Goal: Task Accomplishment & Management: Manage account settings

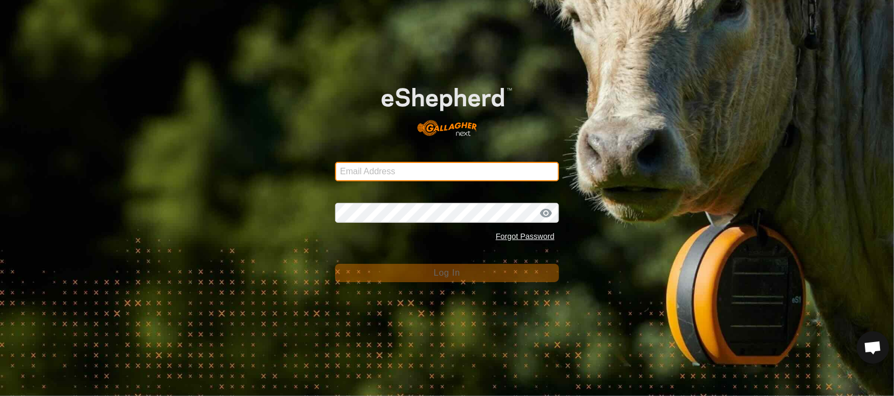
click at [399, 166] on input "Email Address" at bounding box center [446, 171] width 223 height 19
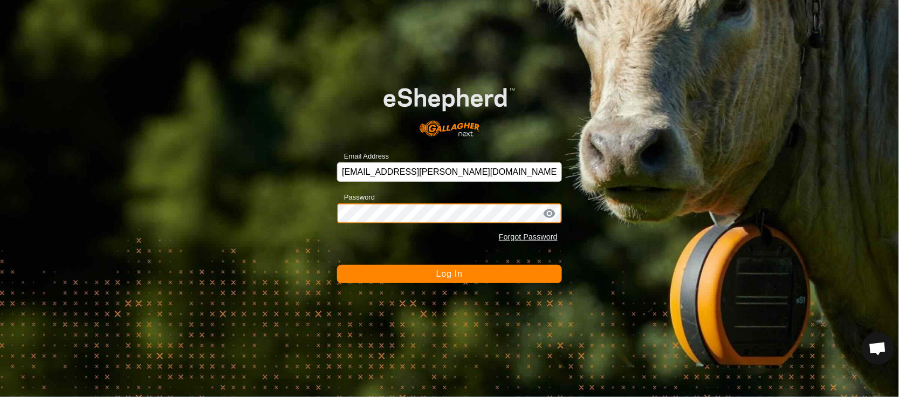
click at [337, 265] on button "Log In" at bounding box center [449, 274] width 225 height 18
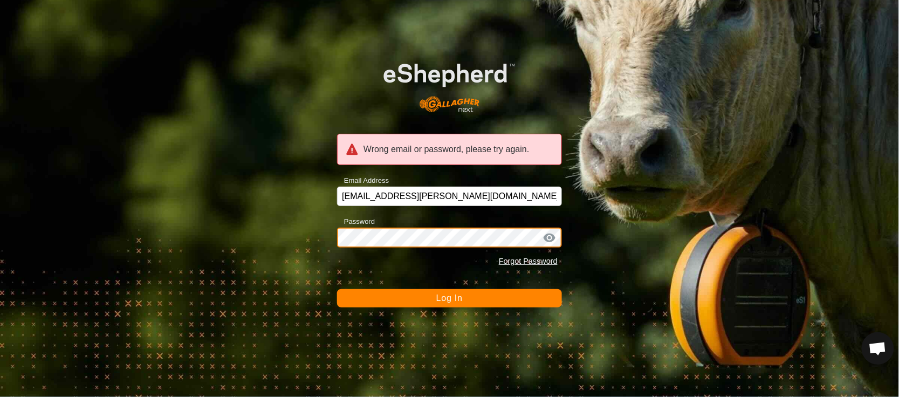
click at [265, 216] on div "Wrong email or password, please try again. Email Address [EMAIL_ADDRESS][PERSON…" at bounding box center [449, 198] width 899 height 397
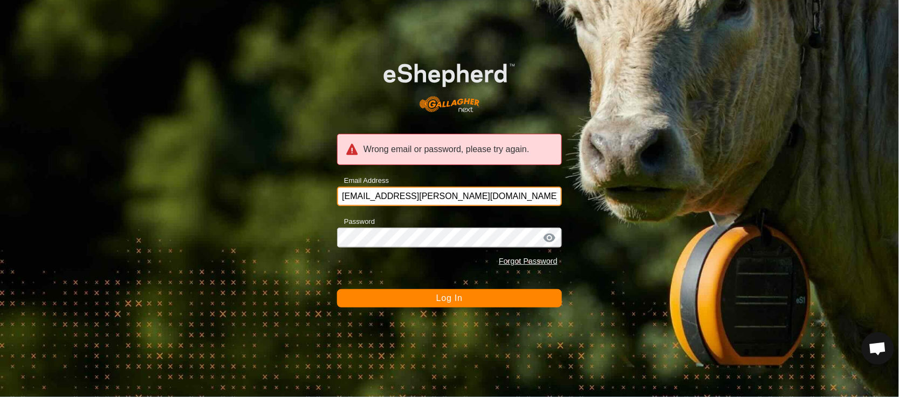
click at [461, 195] on input "[EMAIL_ADDRESS][PERSON_NAME][DOMAIN_NAME]" at bounding box center [449, 196] width 225 height 19
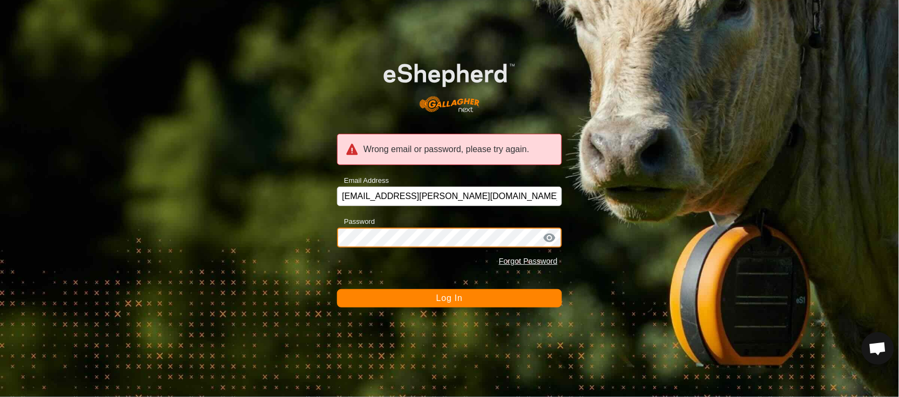
click at [337, 289] on button "Log In" at bounding box center [449, 298] width 225 height 18
click at [271, 237] on div "Wrong email or password, please try again. Email Address [EMAIL_ADDRESS][PERSON…" at bounding box center [449, 198] width 899 height 397
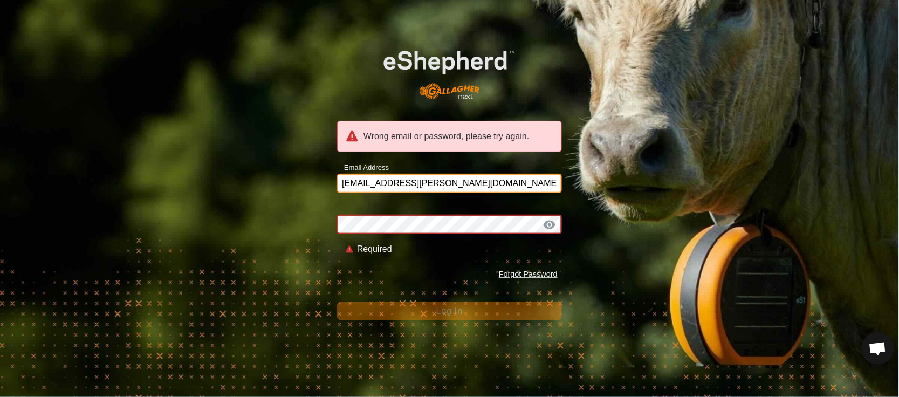
drag, startPoint x: 481, startPoint y: 187, endPoint x: 172, endPoint y: 200, distance: 308.7
click at [172, 200] on div "Wrong email or password, please try again. Email Address [EMAIL_ADDRESS][PERSON…" at bounding box center [449, 198] width 899 height 397
type input "[EMAIL_ADDRESS][PERSON_NAME][DOMAIN_NAME]"
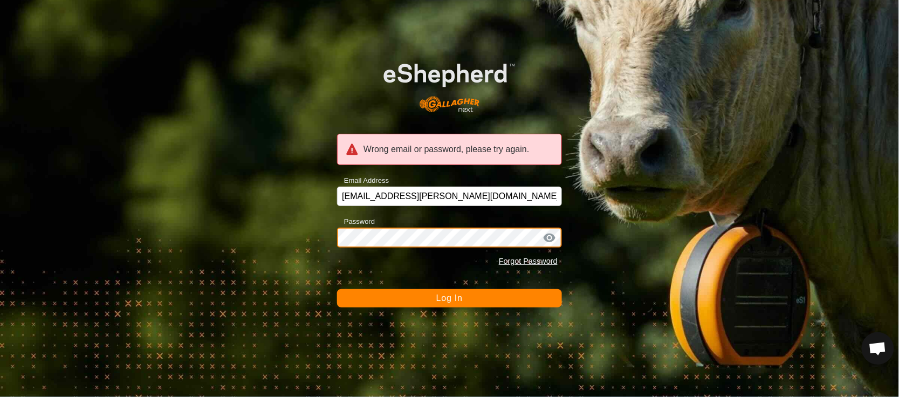
click at [337, 289] on button "Log In" at bounding box center [449, 298] width 225 height 18
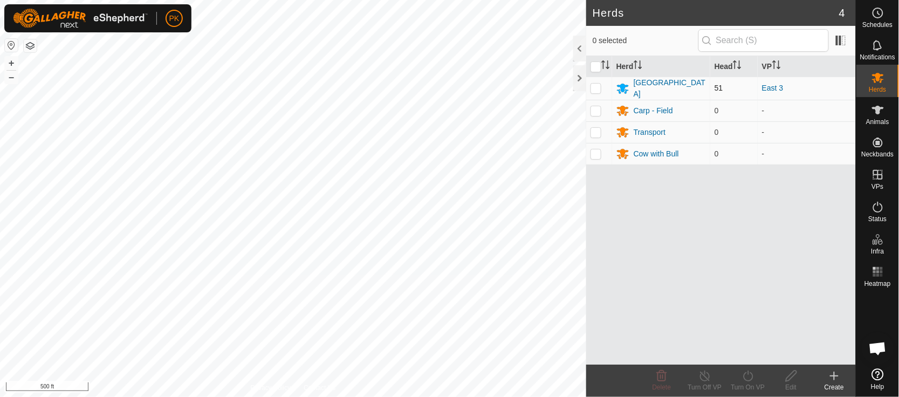
click at [600, 91] on p-checkbox at bounding box center [596, 88] width 11 height 9
click at [592, 87] on p-checkbox at bounding box center [596, 88] width 11 height 9
checkbox input "true"
click at [750, 369] on div "Turn On VP" at bounding box center [747, 381] width 43 height 32
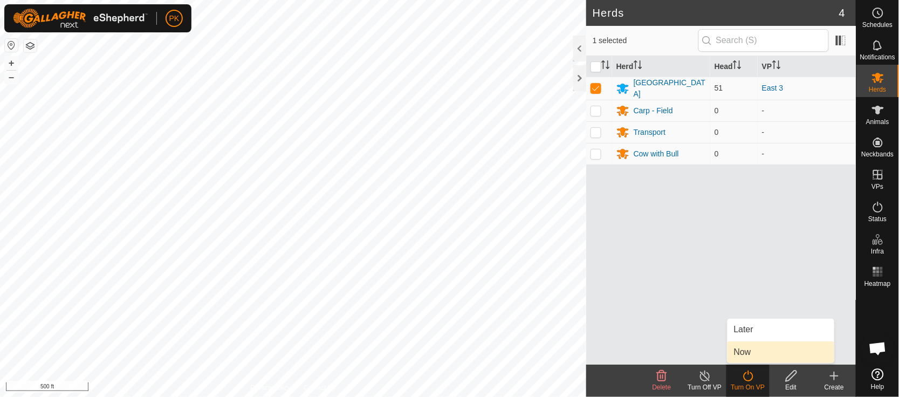
click at [752, 349] on link "Now" at bounding box center [781, 352] width 107 height 22
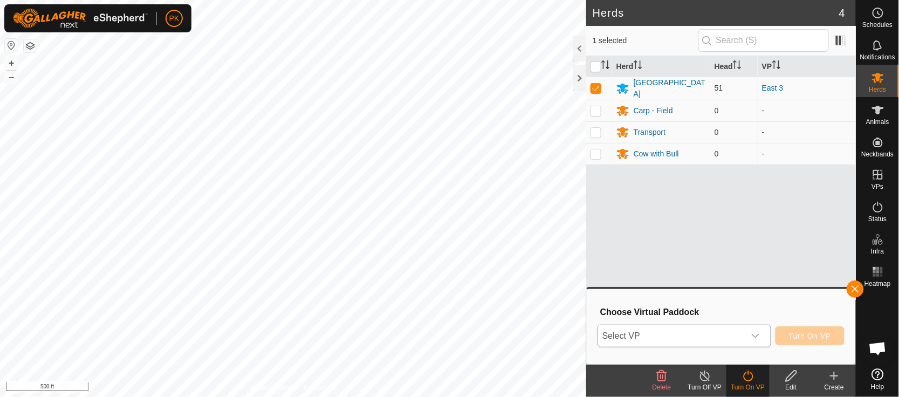
click at [757, 335] on icon "dropdown trigger" at bounding box center [756, 336] width 8 height 4
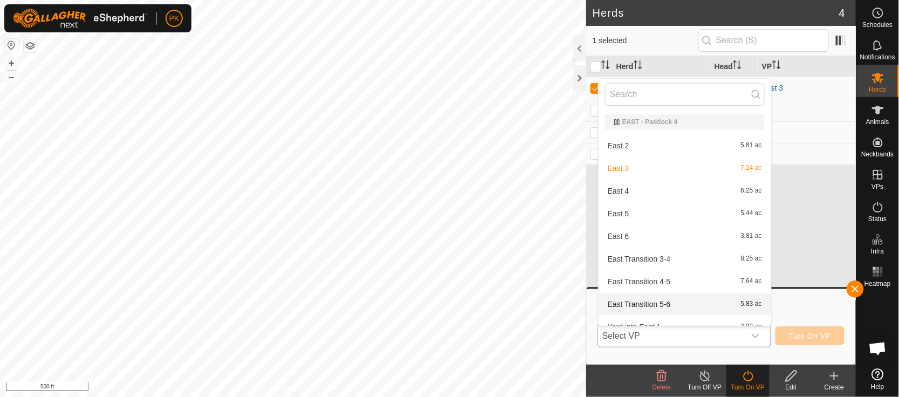
scroll to position [11, 0]
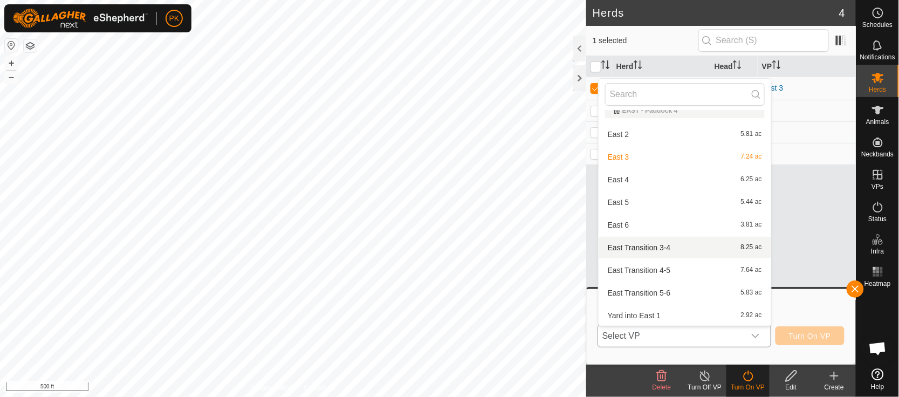
click at [706, 251] on li "East Transition 3-4 8.25 ac" at bounding box center [685, 248] width 173 height 22
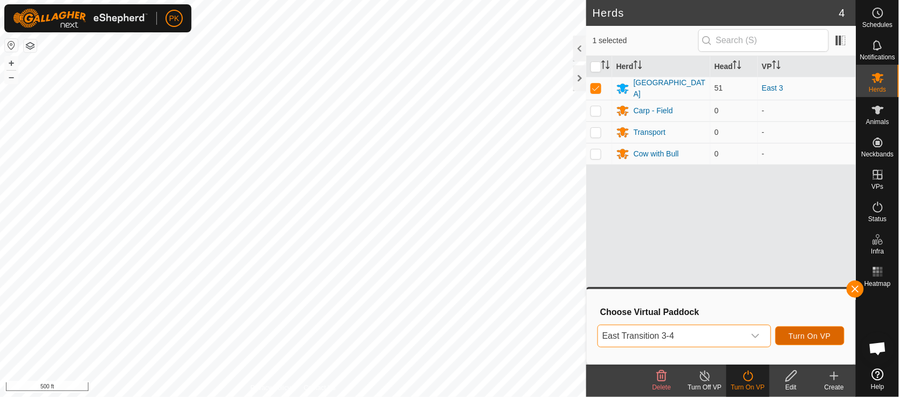
click at [802, 337] on span "Turn On VP" at bounding box center [810, 336] width 42 height 9
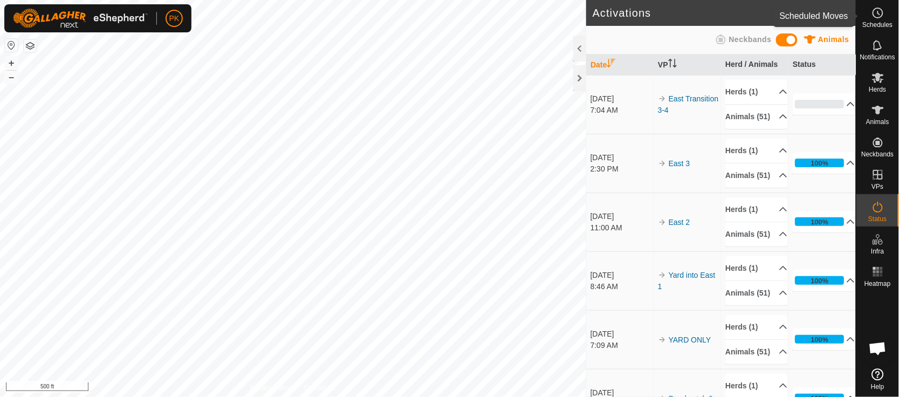
click at [878, 17] on icon at bounding box center [878, 12] width 13 height 13
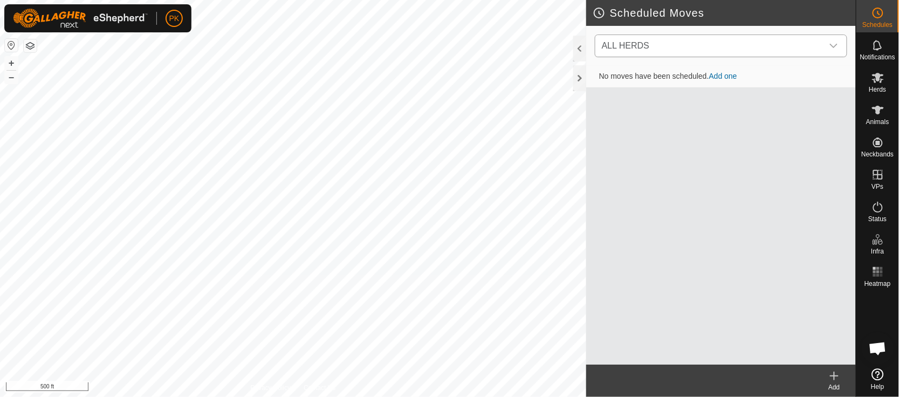
click at [837, 42] on icon "dropdown trigger" at bounding box center [833, 46] width 9 height 9
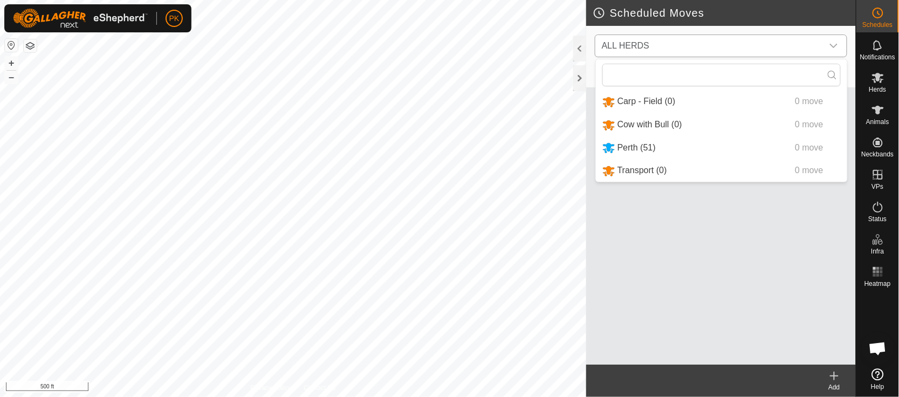
click at [669, 147] on li "Perth (51) 0 move" at bounding box center [721, 148] width 251 height 22
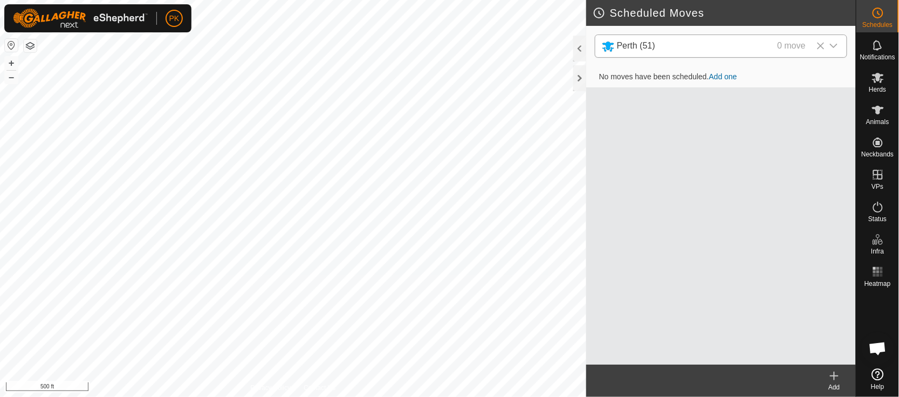
click at [728, 80] on link "Add one" at bounding box center [723, 76] width 28 height 9
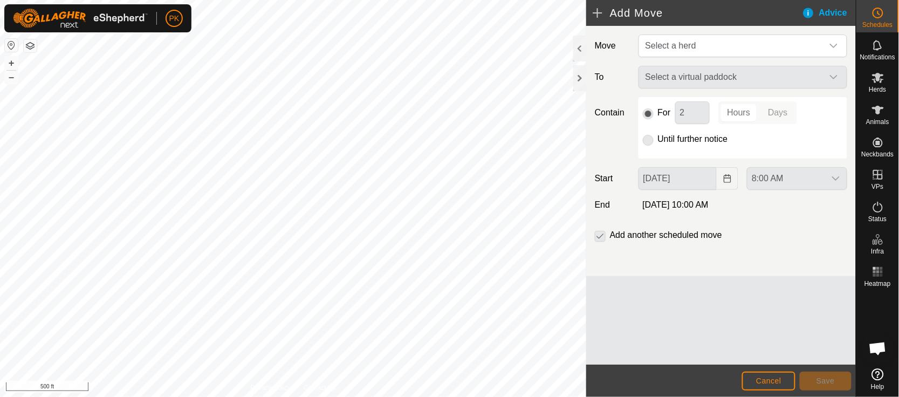
click at [737, 80] on div "Select a virtual paddock" at bounding box center [742, 77] width 217 height 23
click at [738, 54] on span "Select a herd" at bounding box center [732, 46] width 182 height 22
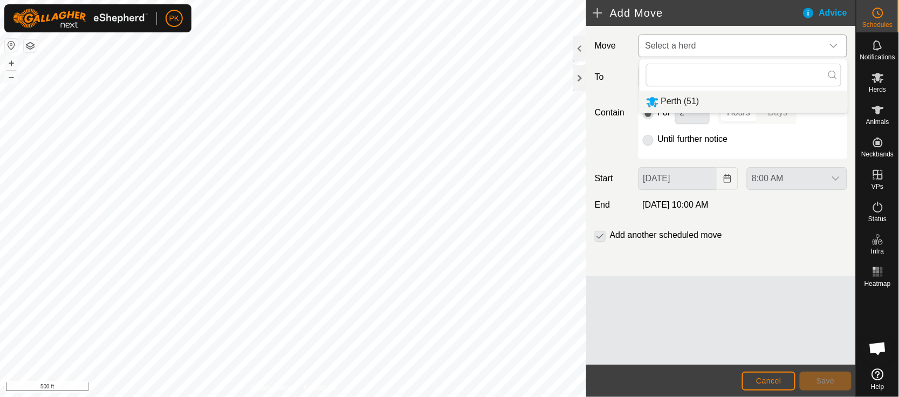
click at [691, 106] on li "Perth (51)" at bounding box center [744, 102] width 208 height 22
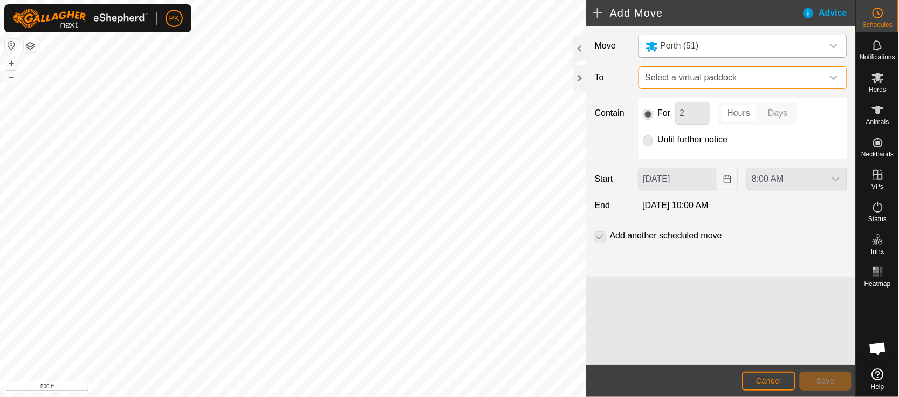
click at [710, 75] on span "Select a virtual paddock" at bounding box center [732, 78] width 182 height 22
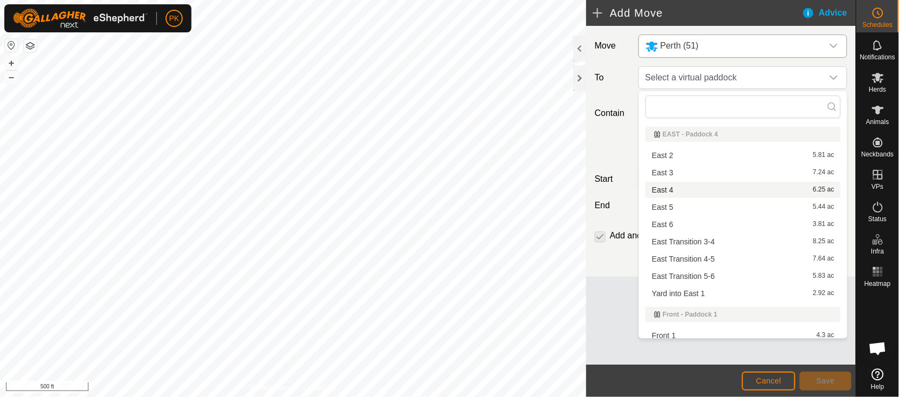
click at [669, 191] on li "East 4 6.25 ac" at bounding box center [743, 190] width 195 height 16
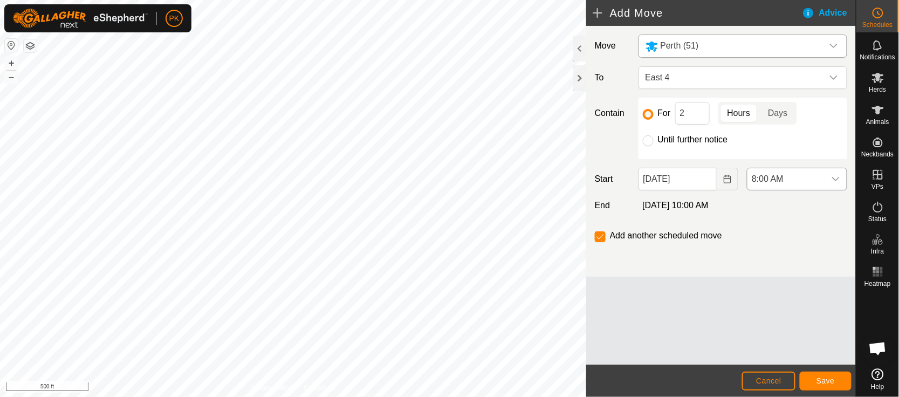
click at [841, 180] on div "dropdown trigger" at bounding box center [836, 179] width 22 height 22
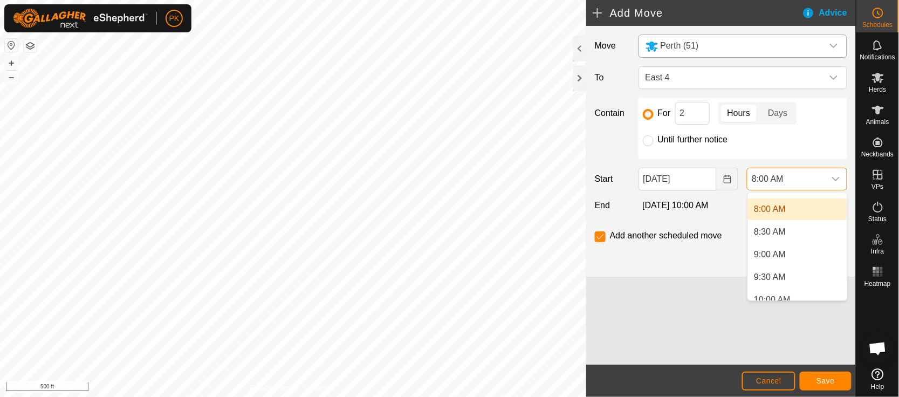
scroll to position [366, 0]
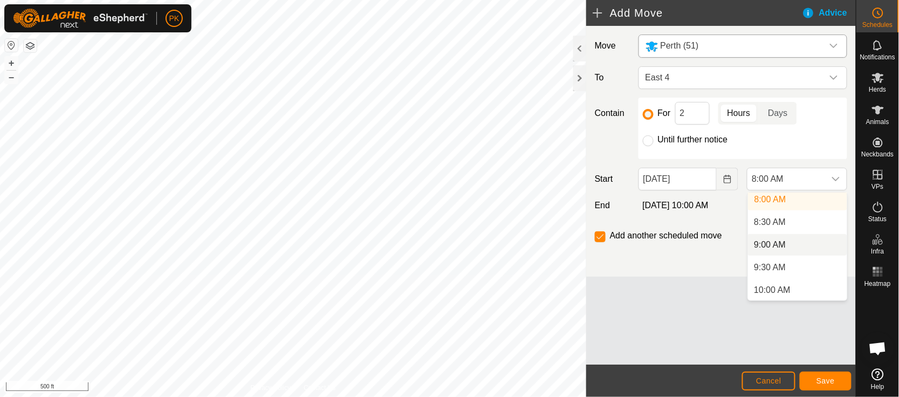
click at [799, 243] on li "9:00 AM" at bounding box center [797, 245] width 99 height 22
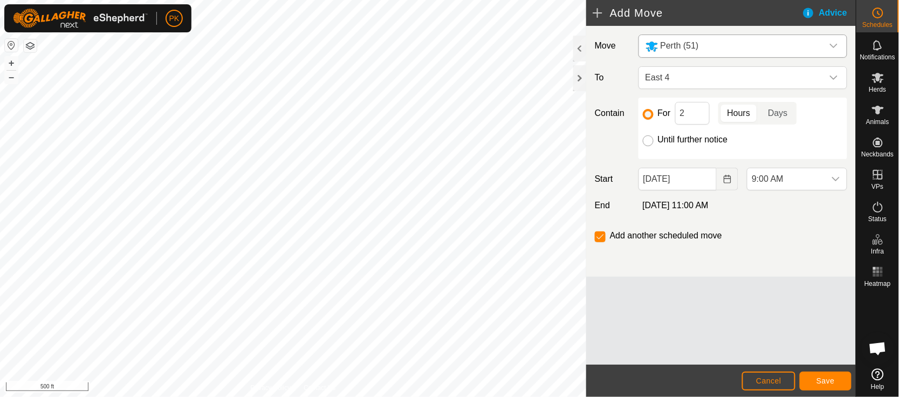
click at [650, 141] on input "Until further notice" at bounding box center [648, 140] width 11 height 11
radio input "true"
checkbox input "false"
click at [646, 114] on input "For" at bounding box center [648, 114] width 11 height 11
radio input "true"
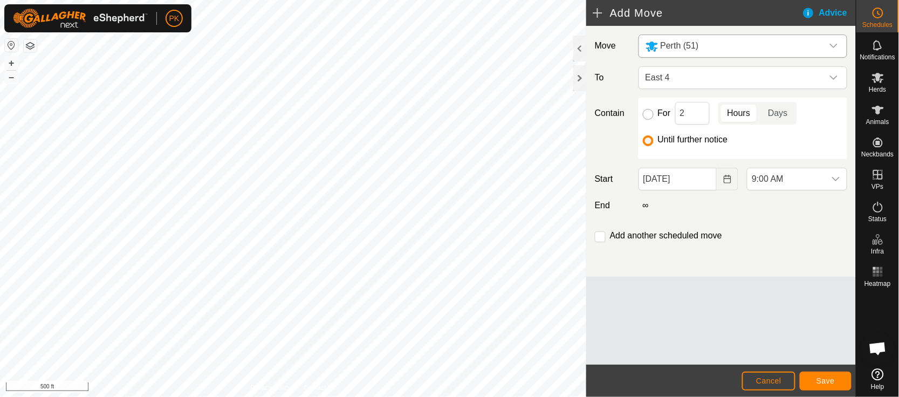
checkbox input "true"
click at [782, 113] on p-togglebutton "Days" at bounding box center [777, 113] width 37 height 23
drag, startPoint x: 693, startPoint y: 112, endPoint x: 683, endPoint y: 116, distance: 10.9
click at [683, 116] on input "2" at bounding box center [692, 113] width 35 height 23
click at [739, 107] on p-togglebutton "Hours" at bounding box center [739, 113] width 42 height 23
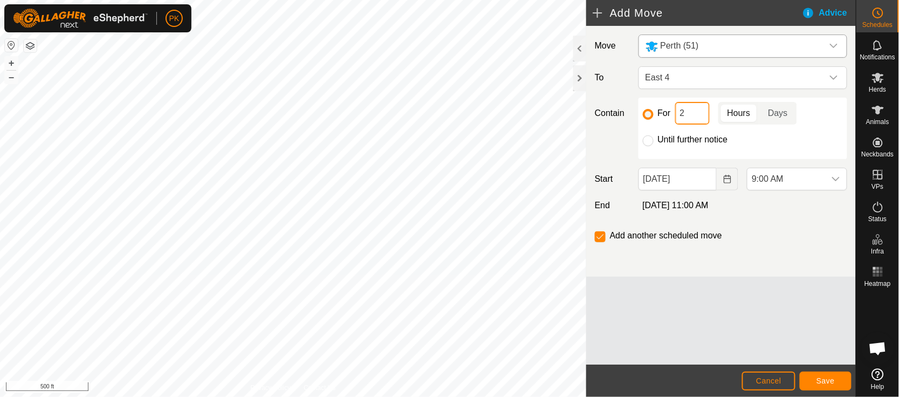
click at [697, 116] on input "2" at bounding box center [692, 113] width 35 height 23
click at [825, 380] on span "Save" at bounding box center [826, 380] width 18 height 9
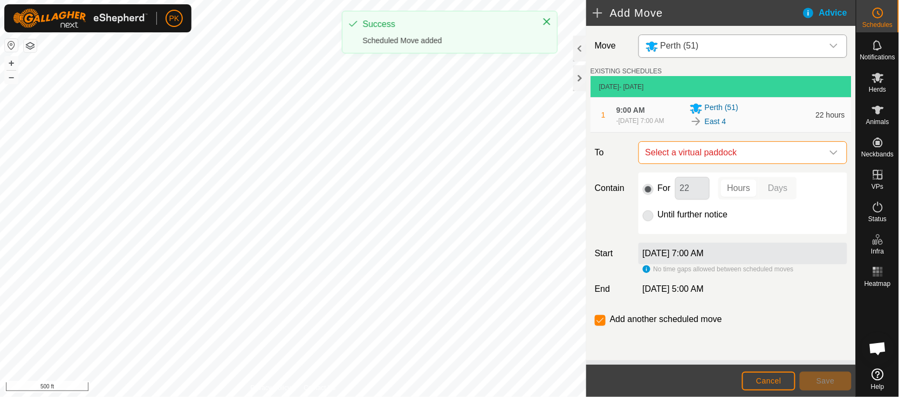
click at [792, 148] on span "Select a virtual paddock" at bounding box center [732, 153] width 182 height 22
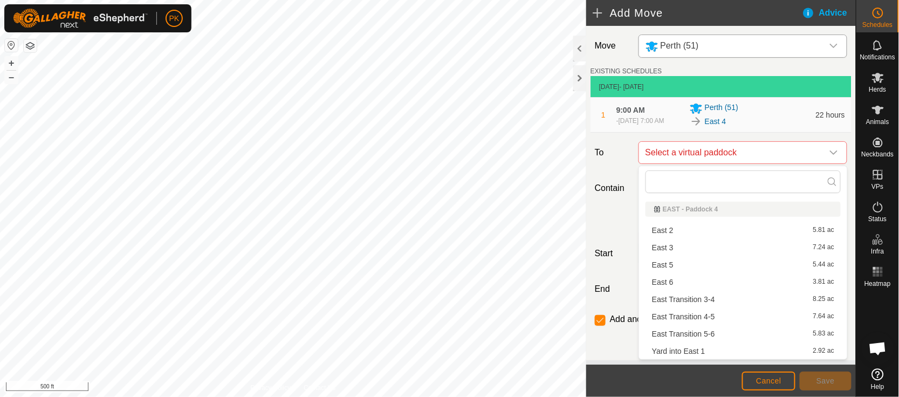
click at [704, 315] on li "East Transition 4-5 7.64 ac" at bounding box center [743, 317] width 195 height 16
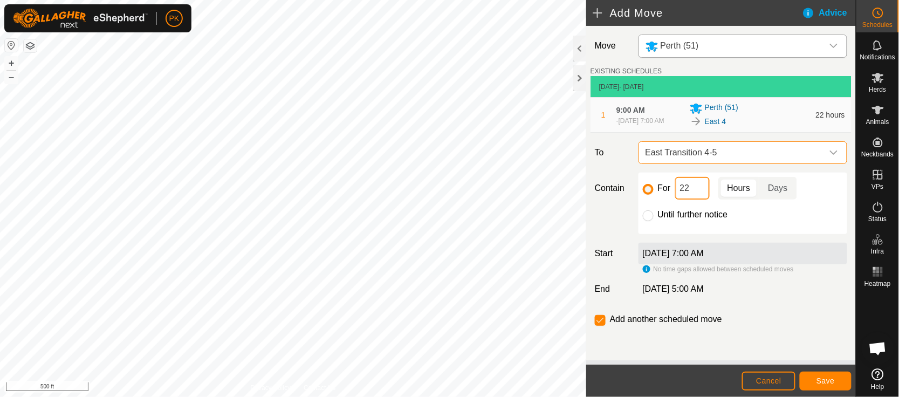
click at [696, 195] on input "22" at bounding box center [692, 188] width 35 height 23
click at [821, 379] on span "Save" at bounding box center [826, 380] width 18 height 9
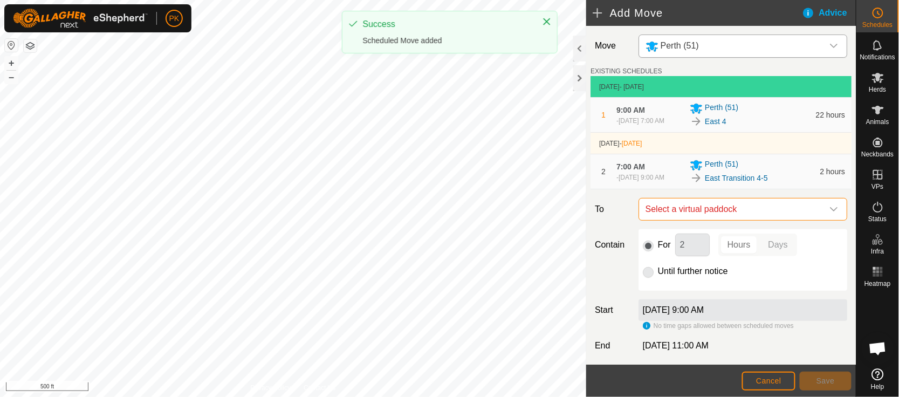
click at [774, 206] on span "Select a virtual paddock" at bounding box center [732, 209] width 182 height 22
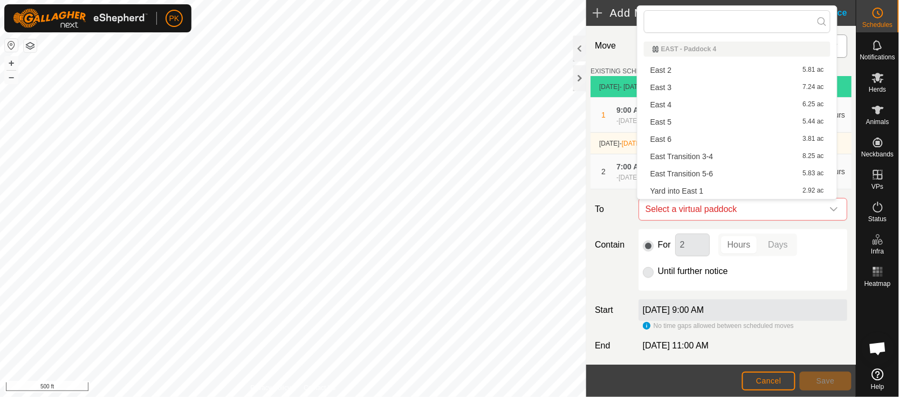
click at [723, 121] on li "East 5 5.44 ac" at bounding box center [737, 122] width 187 height 16
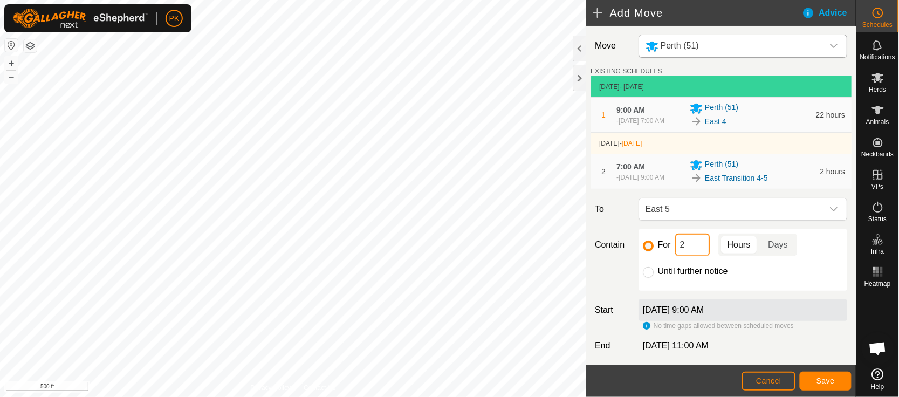
click at [694, 242] on input "2" at bounding box center [692, 245] width 35 height 23
click at [826, 381] on span "Save" at bounding box center [826, 380] width 18 height 9
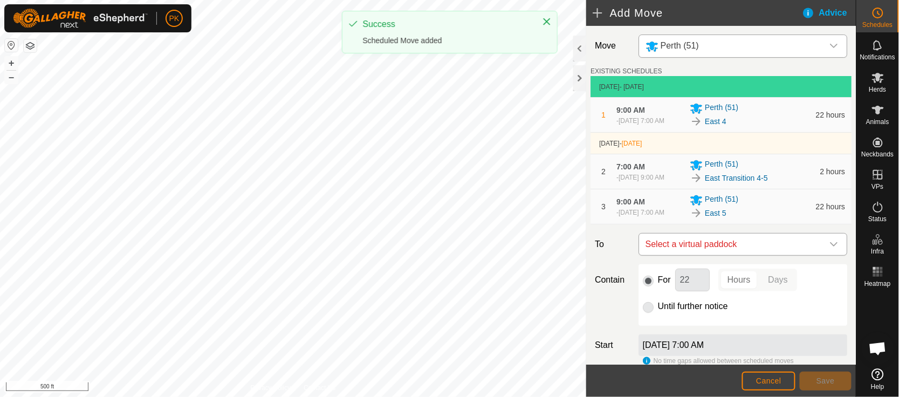
click at [797, 244] on span "Select a virtual paddock" at bounding box center [732, 245] width 182 height 22
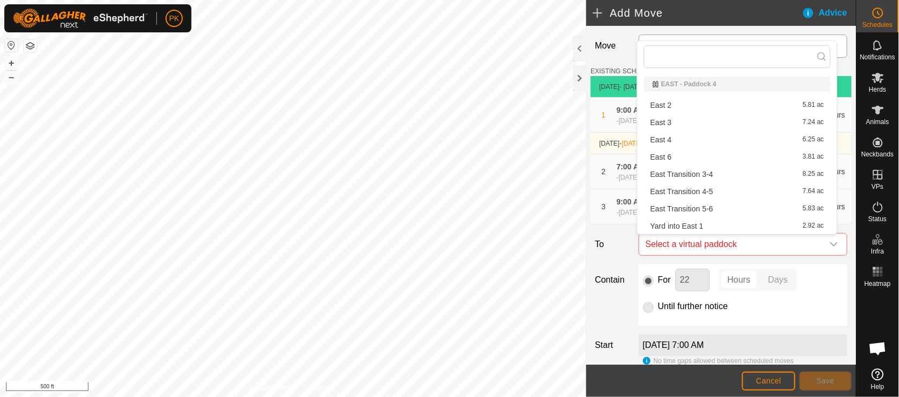
click at [767, 212] on li "East Transition 5-6 5.83 ac" at bounding box center [737, 209] width 187 height 16
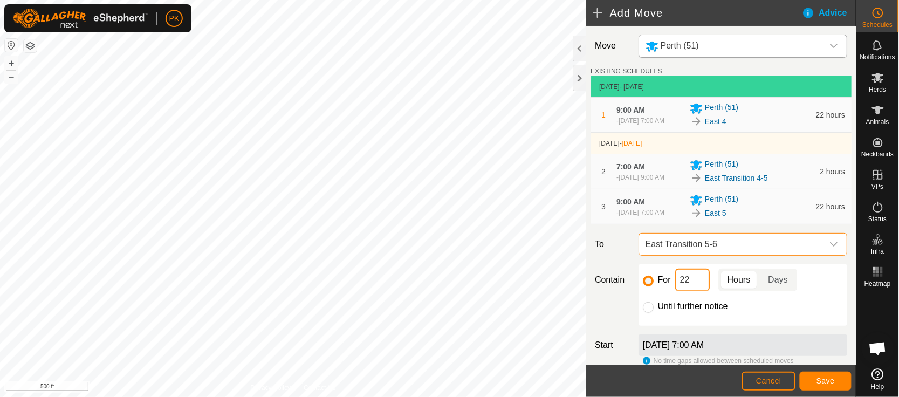
click at [695, 280] on input "22" at bounding box center [692, 280] width 35 height 23
type input "2"
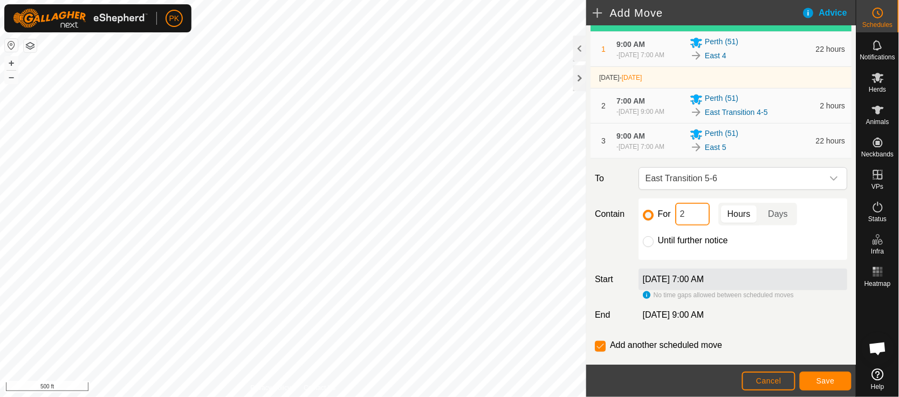
scroll to position [68, 0]
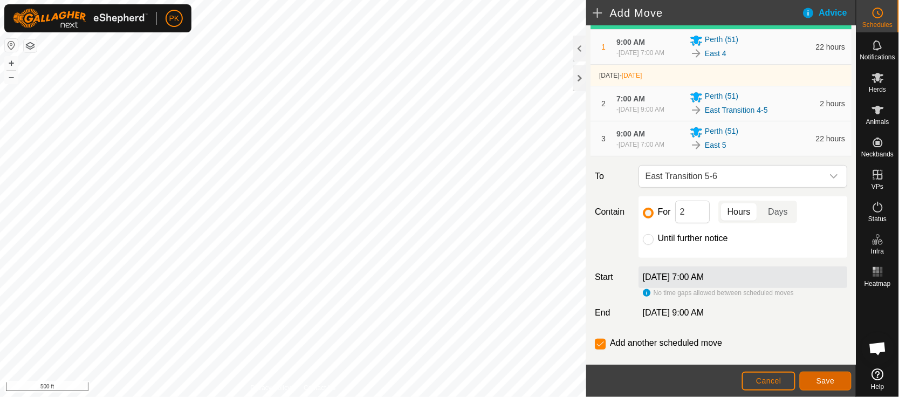
click at [813, 387] on button "Save" at bounding box center [826, 381] width 52 height 19
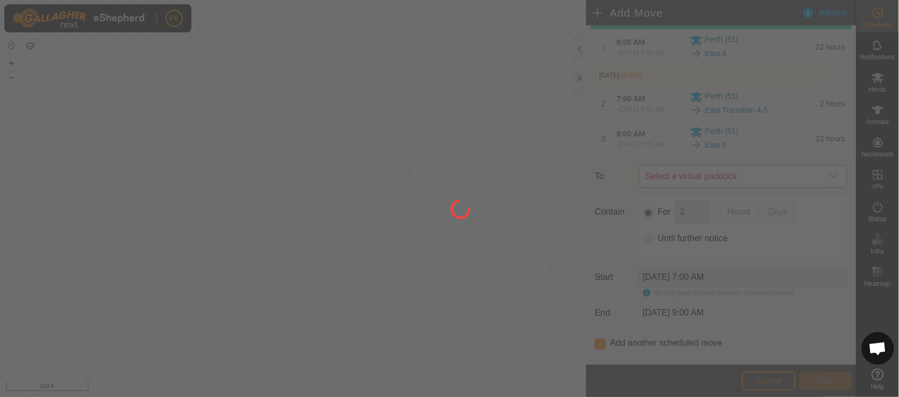
scroll to position [0, 0]
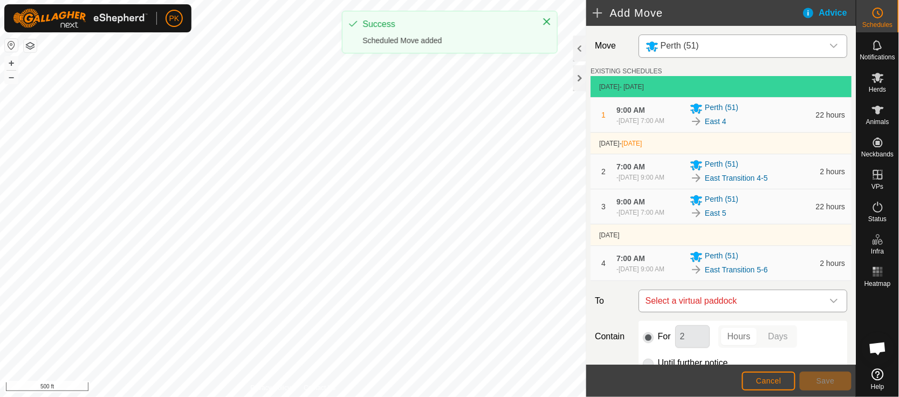
click at [774, 304] on span "Select a virtual paddock" at bounding box center [732, 301] width 182 height 22
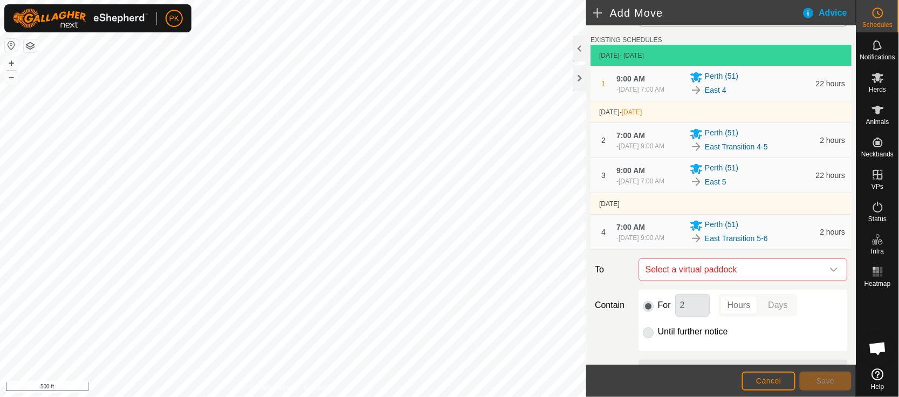
scroll to position [33, 0]
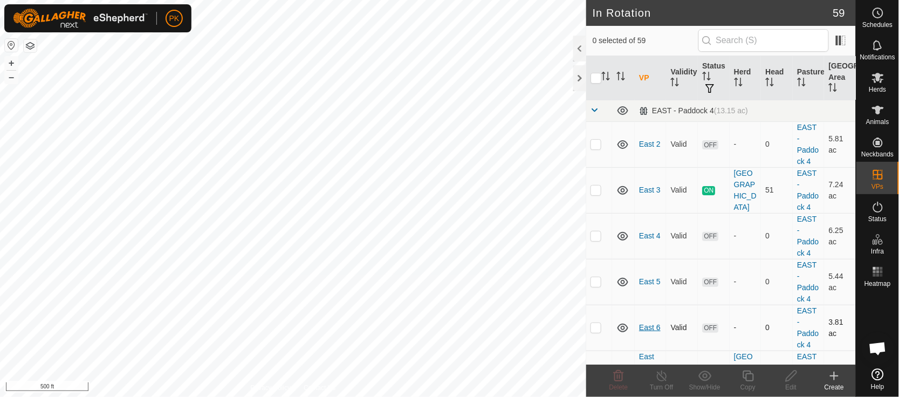
click at [650, 330] on link "East 6" at bounding box center [650, 327] width 22 height 9
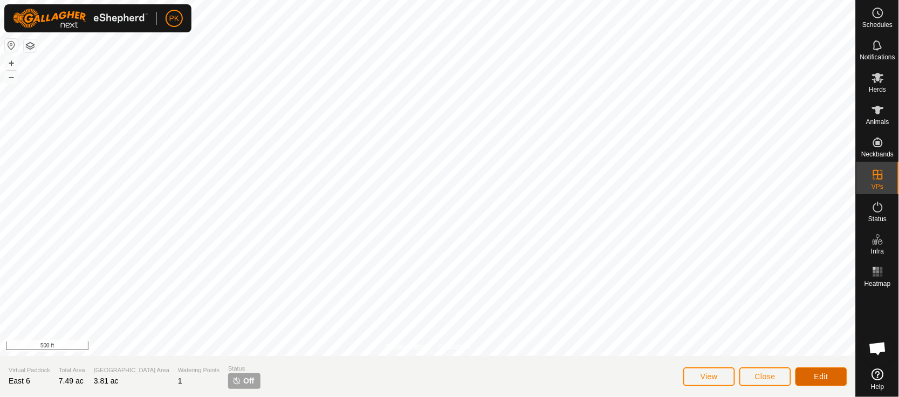
click at [831, 372] on button "Edit" at bounding box center [822, 376] width 52 height 19
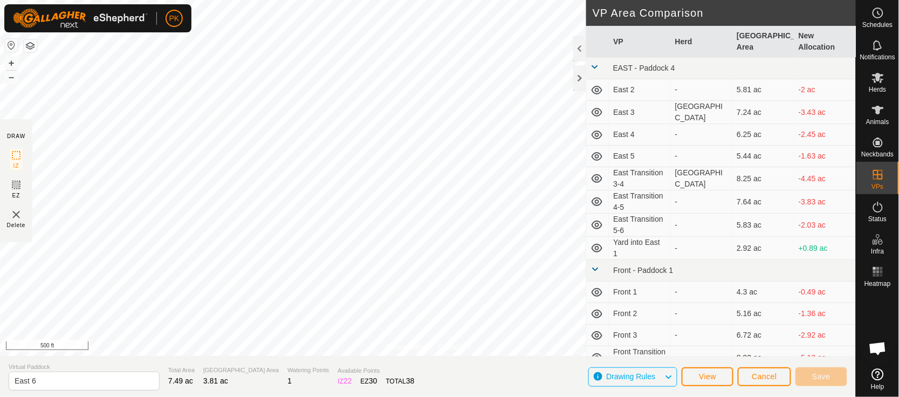
click at [18, 60] on div "+ –" at bounding box center [11, 70] width 14 height 28
click at [9, 60] on button "+" at bounding box center [11, 63] width 13 height 13
click at [62, 28] on div "PK Schedules Notifications Herds Animals Neckbands VPs Status Infra Heatmap Hel…" at bounding box center [449, 198] width 899 height 397
click at [827, 378] on span "Save" at bounding box center [821, 376] width 18 height 9
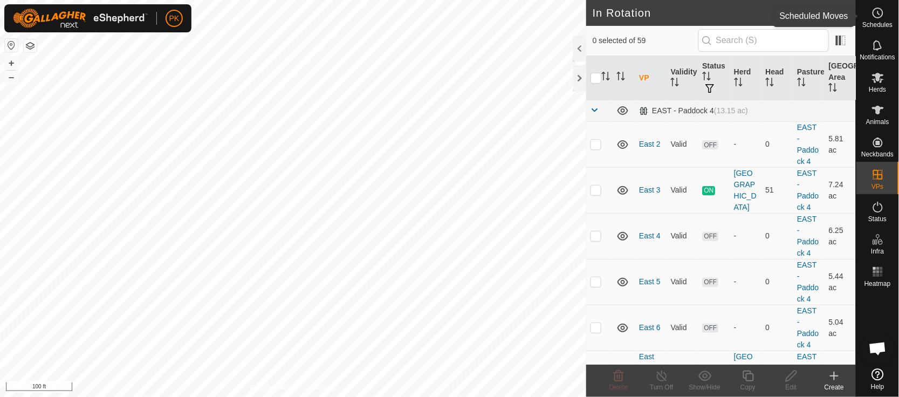
click at [877, 12] on icon at bounding box center [878, 12] width 13 height 13
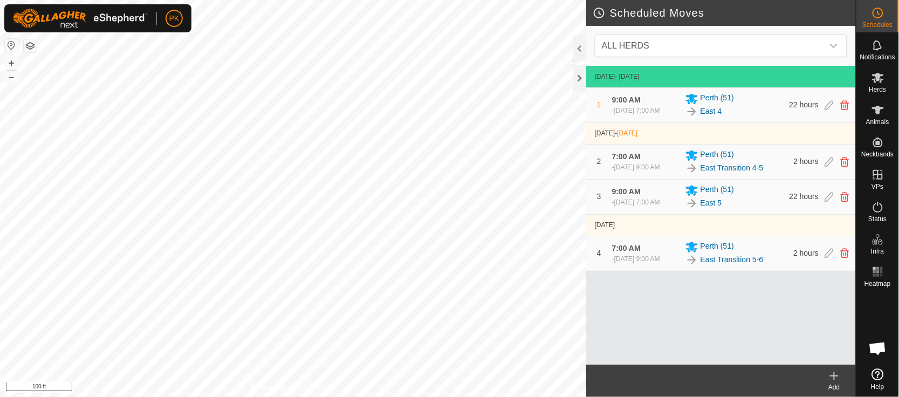
click at [838, 379] on icon at bounding box center [834, 375] width 13 height 13
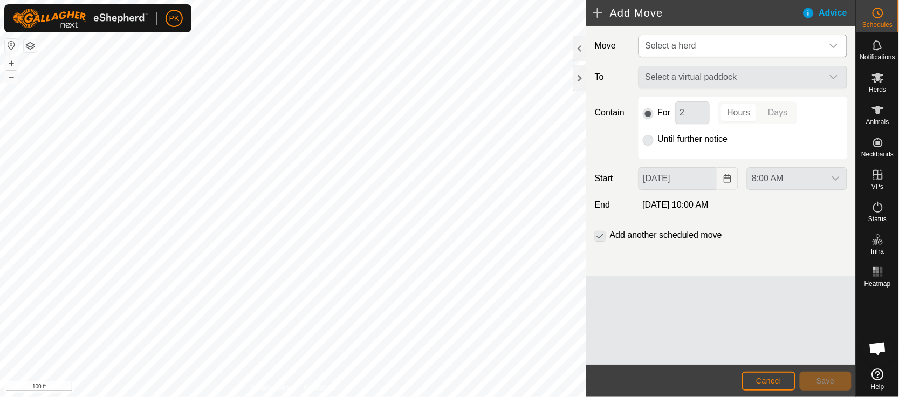
click at [703, 53] on span "Select a herd" at bounding box center [732, 46] width 182 height 22
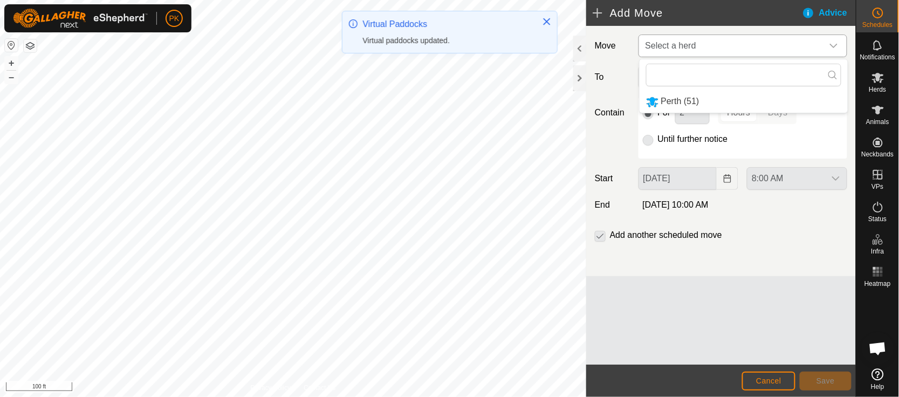
click at [671, 101] on li "Perth (51)" at bounding box center [744, 102] width 208 height 22
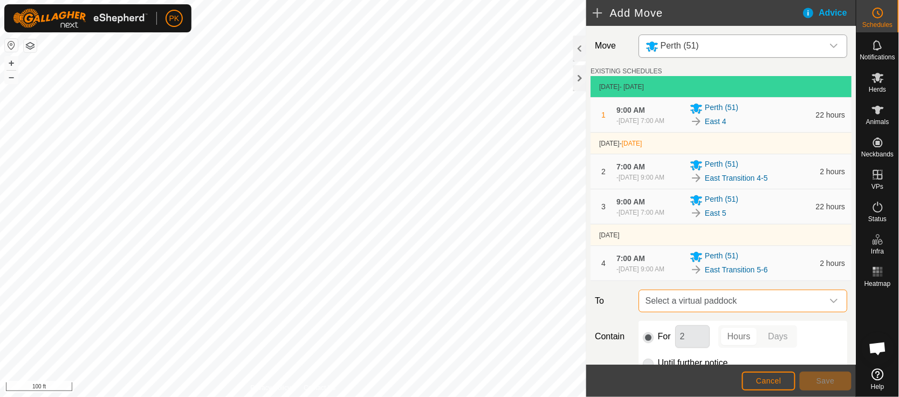
click at [733, 304] on span "Select a virtual paddock" at bounding box center [732, 301] width 182 height 22
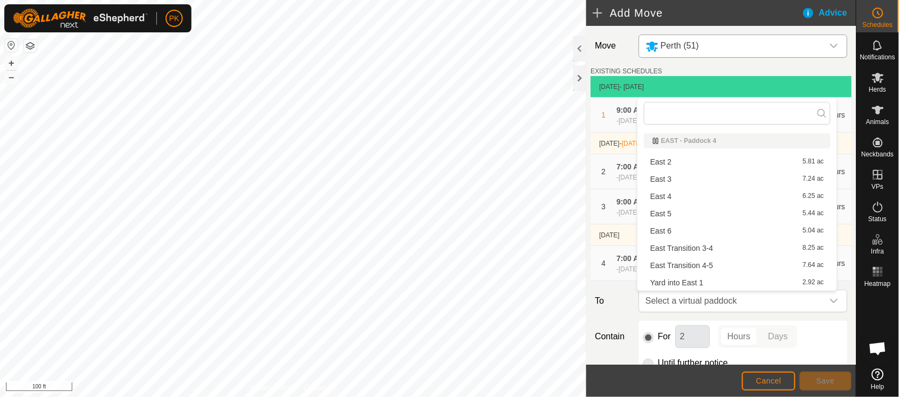
click at [667, 230] on li "East 6 5.04 ac" at bounding box center [737, 231] width 187 height 16
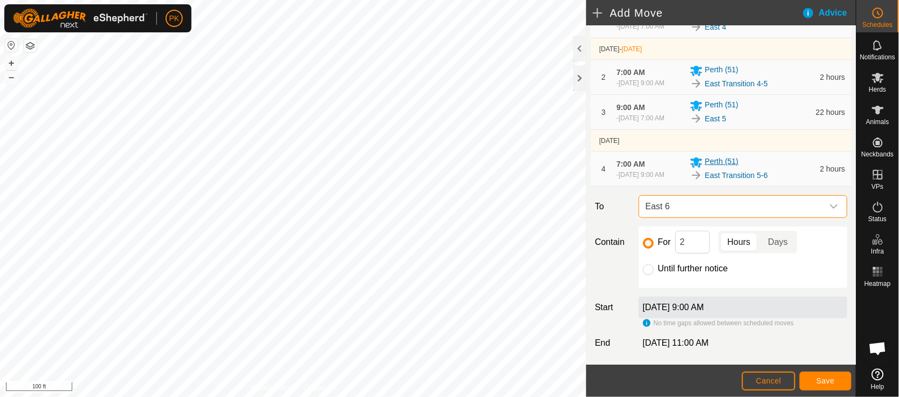
scroll to position [100, 0]
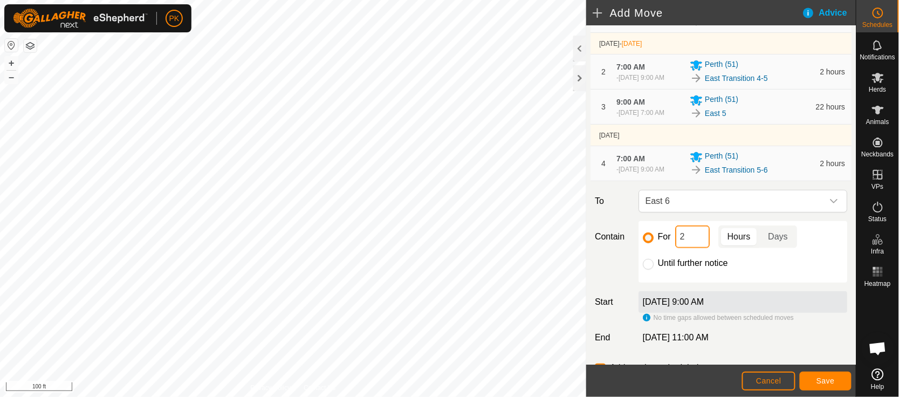
click at [694, 229] on input "2" at bounding box center [692, 236] width 35 height 23
click at [646, 266] on input "Until further notice" at bounding box center [648, 264] width 11 height 11
radio input "true"
checkbox input "false"
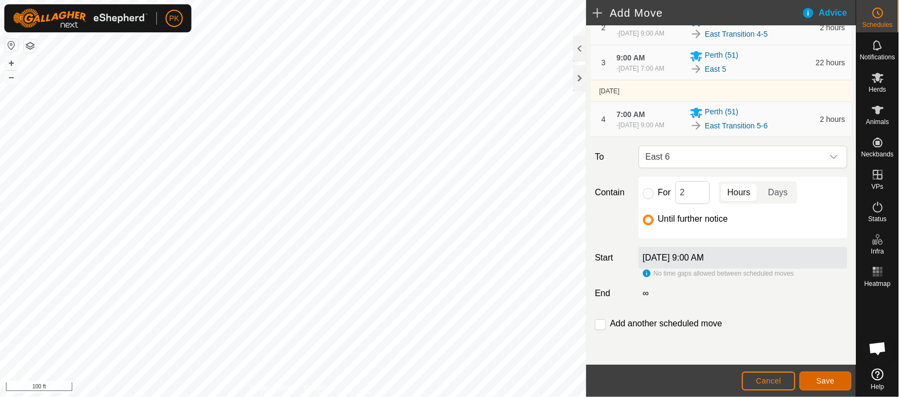
click at [825, 381] on span "Save" at bounding box center [826, 380] width 18 height 9
